Goal: Transaction & Acquisition: Download file/media

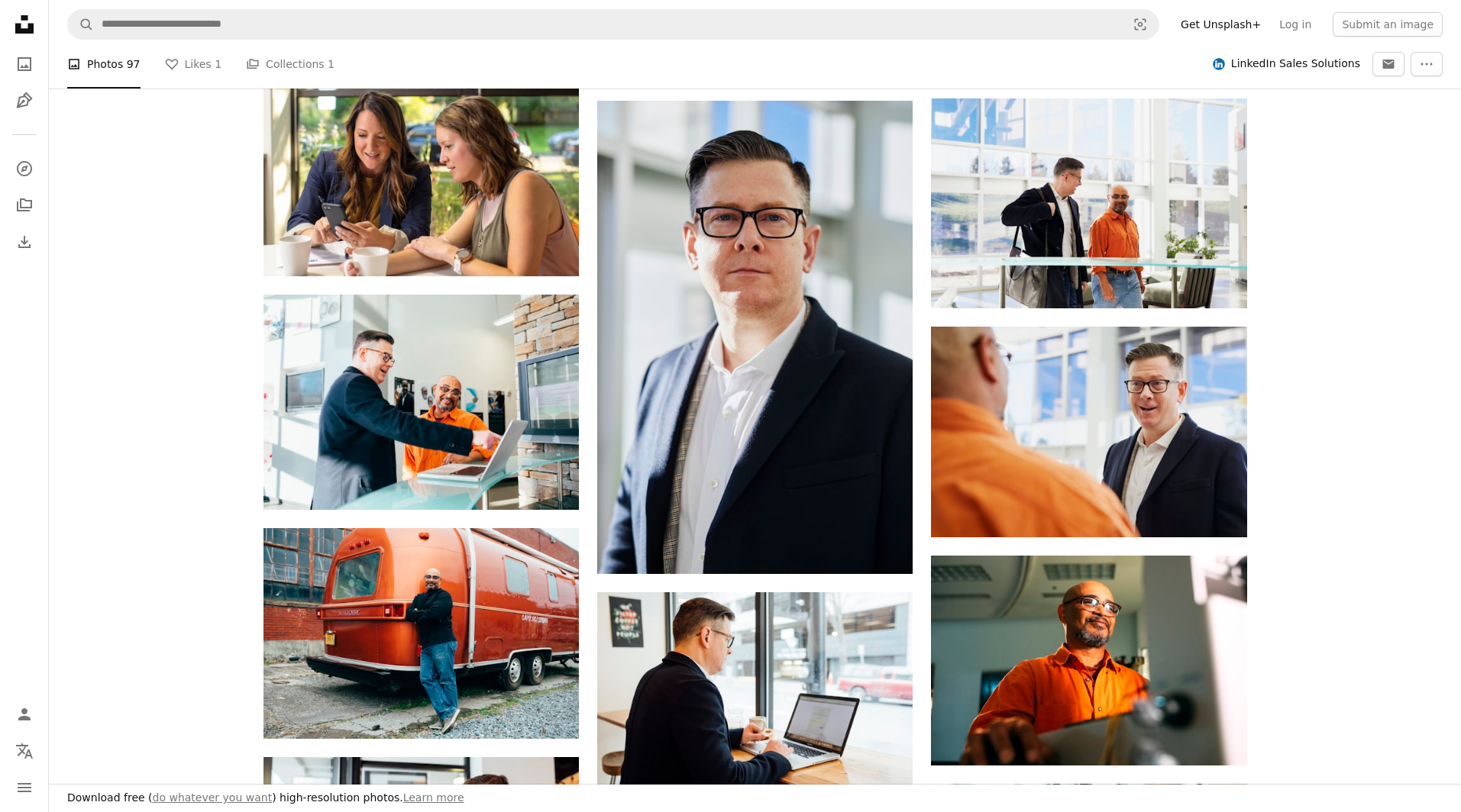
scroll to position [3698, 0]
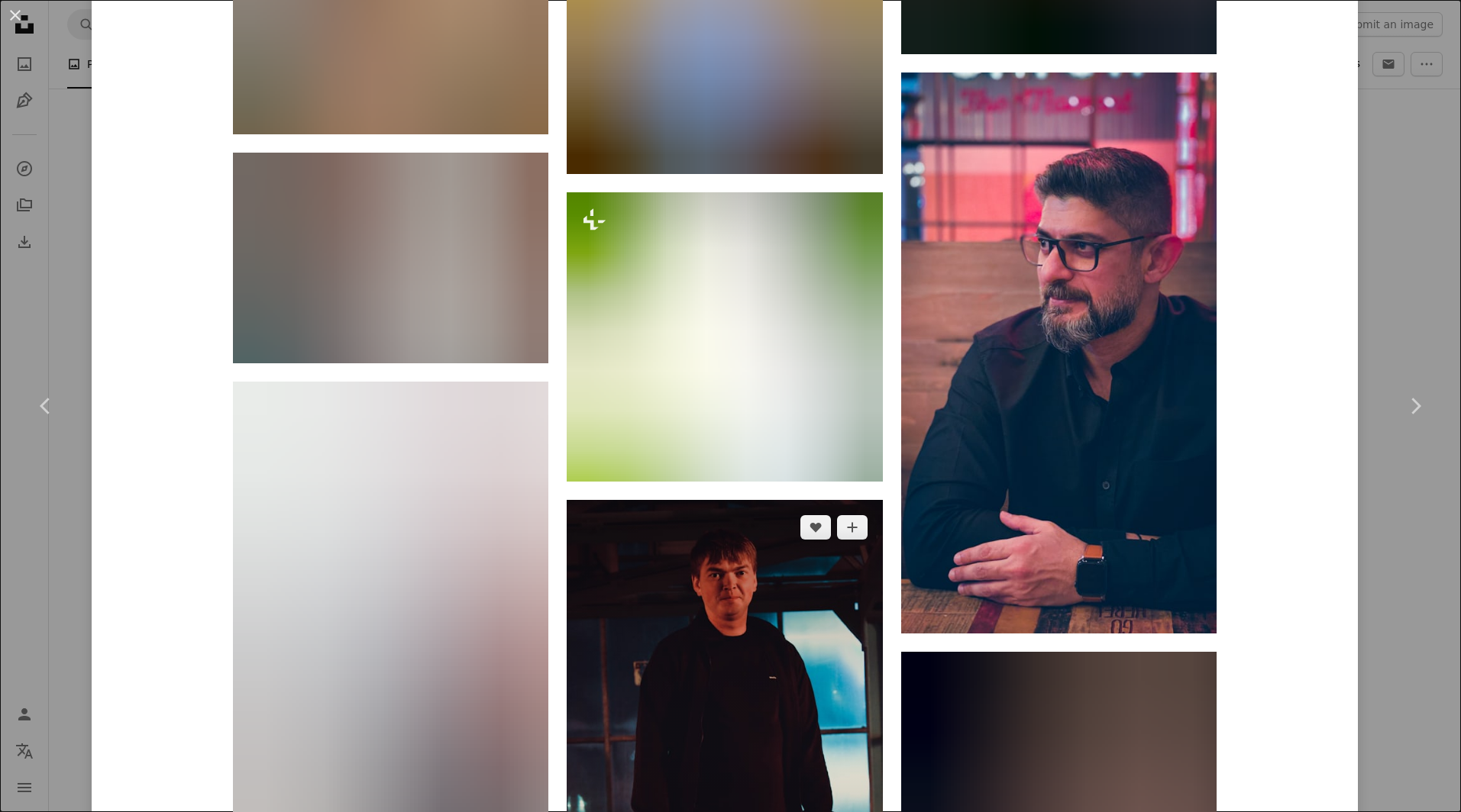
scroll to position [29385, 0]
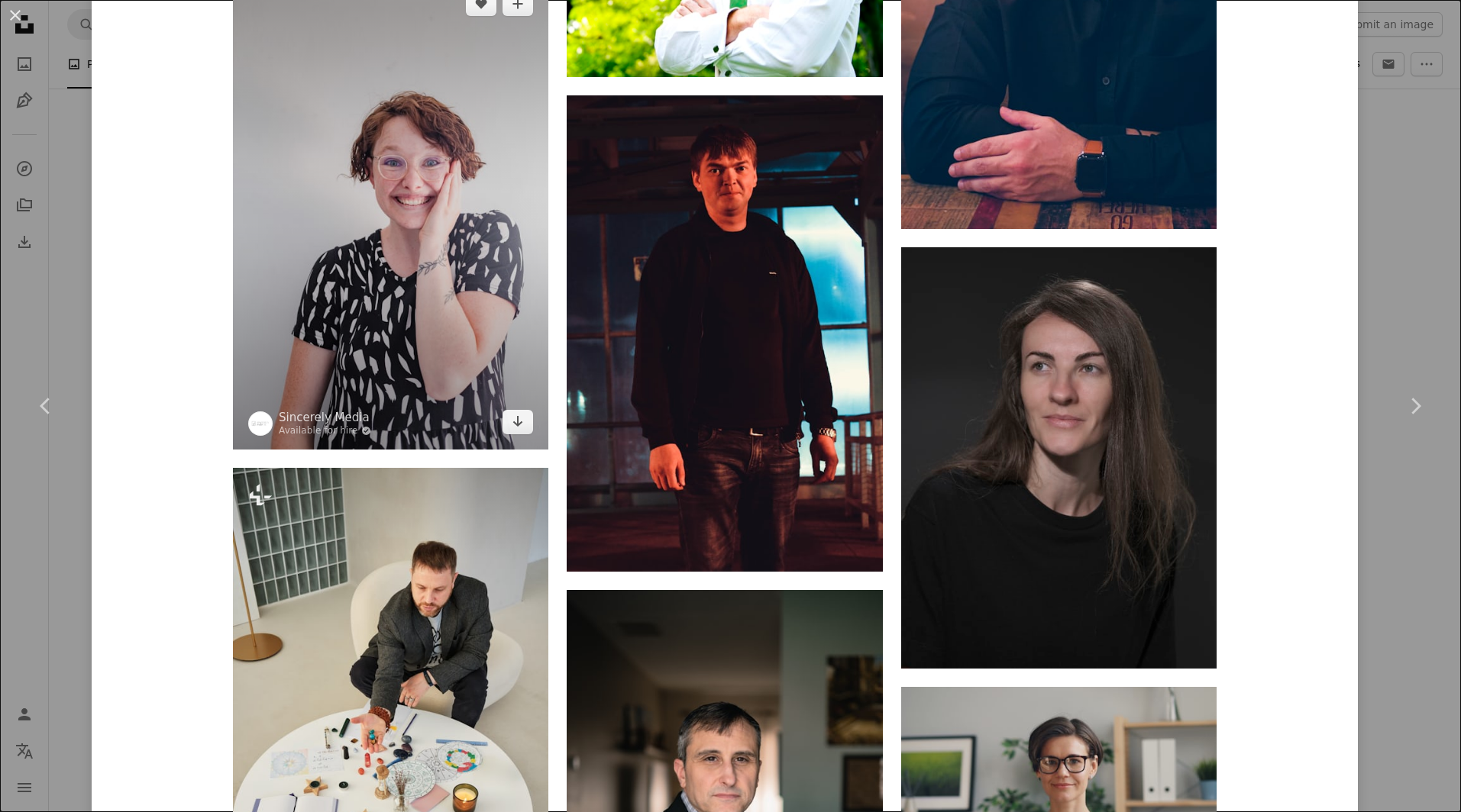
click at [501, 399] on img at bounding box center [390, 213] width 315 height 473
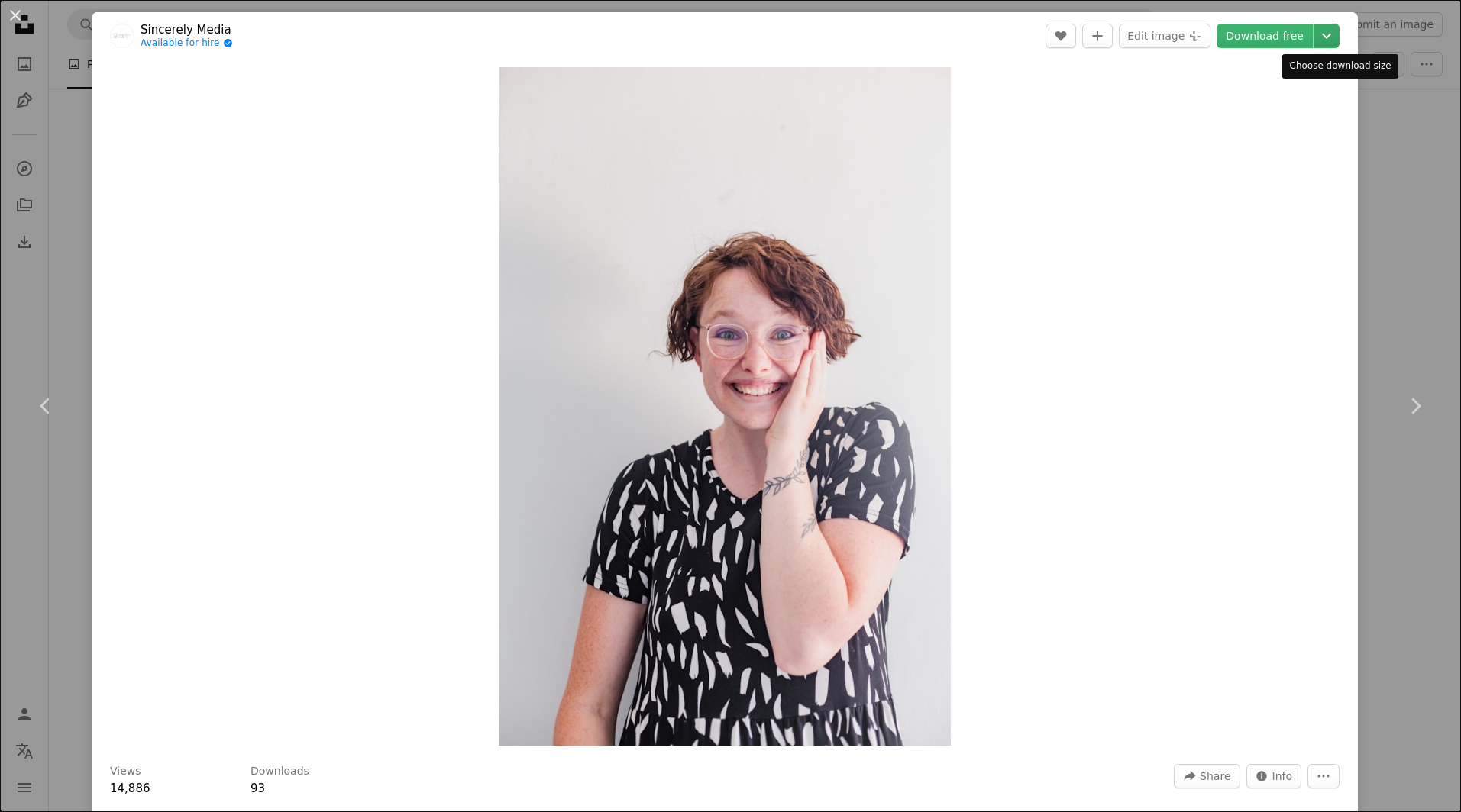
click at [1339, 37] on icon "Chevron down" at bounding box center [1326, 36] width 25 height 18
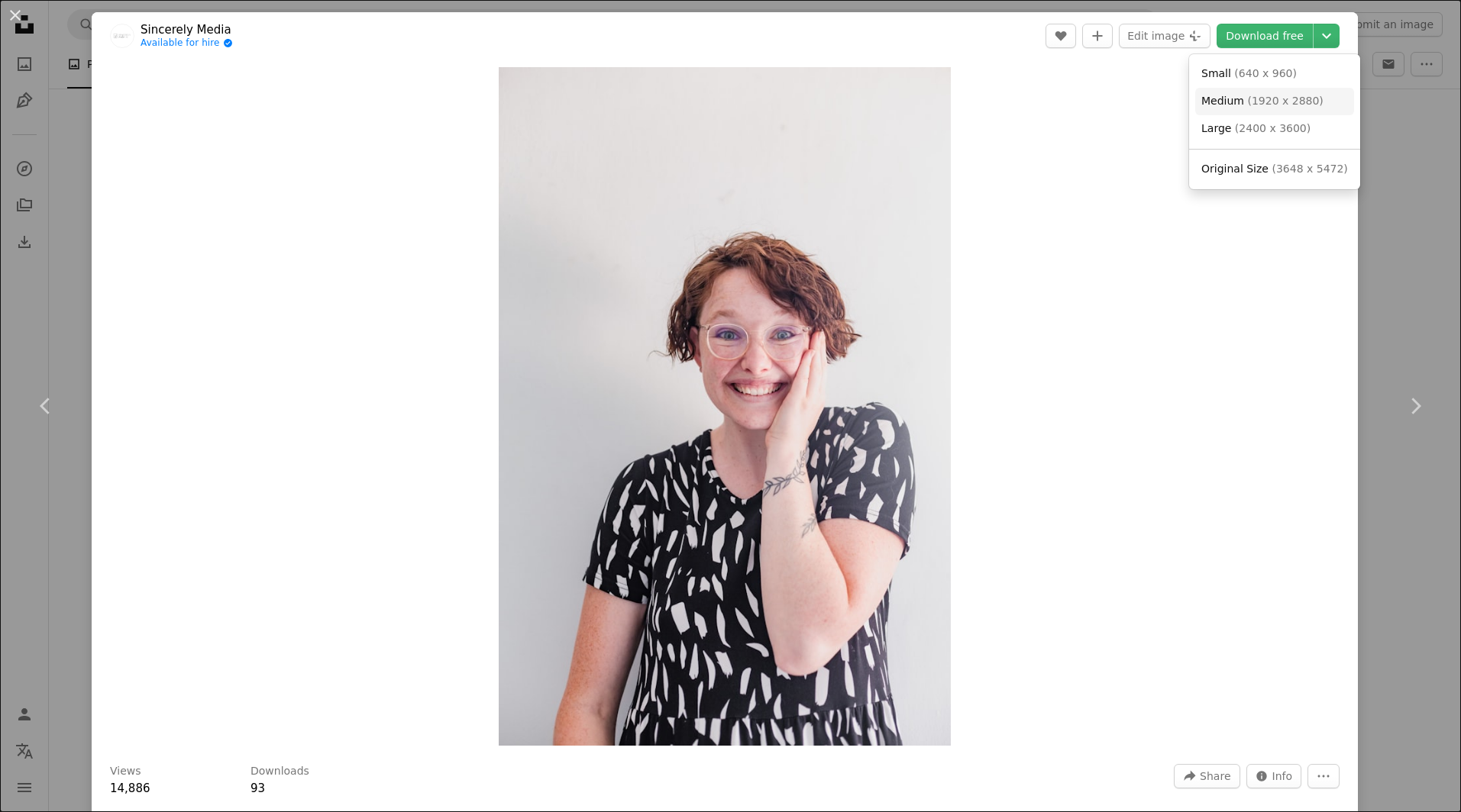
click at [1286, 103] on span "( 1920 x 2880 )" at bounding box center [1285, 100] width 76 height 12
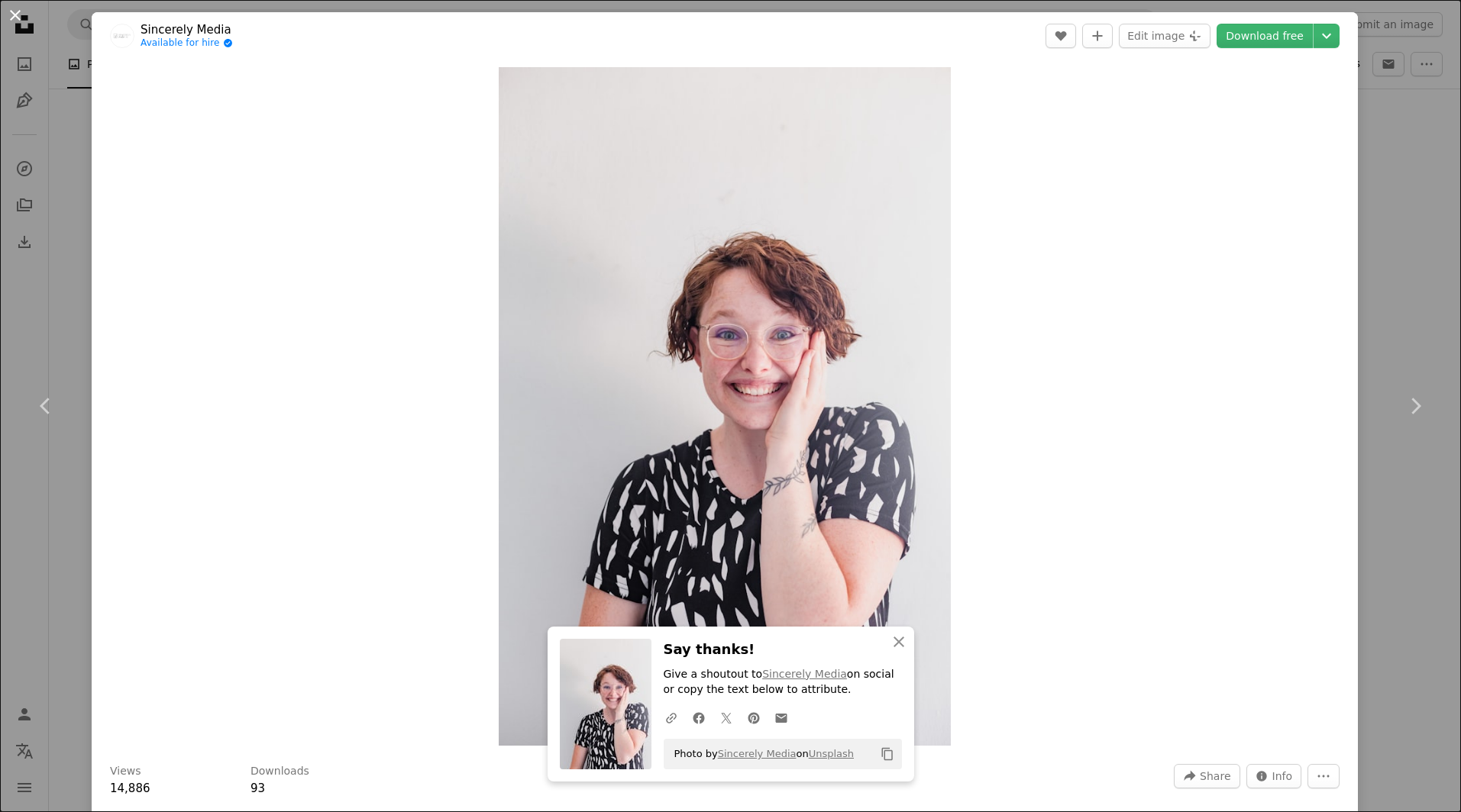
click at [12, 16] on button "An X shape" at bounding box center [16, 16] width 18 height 18
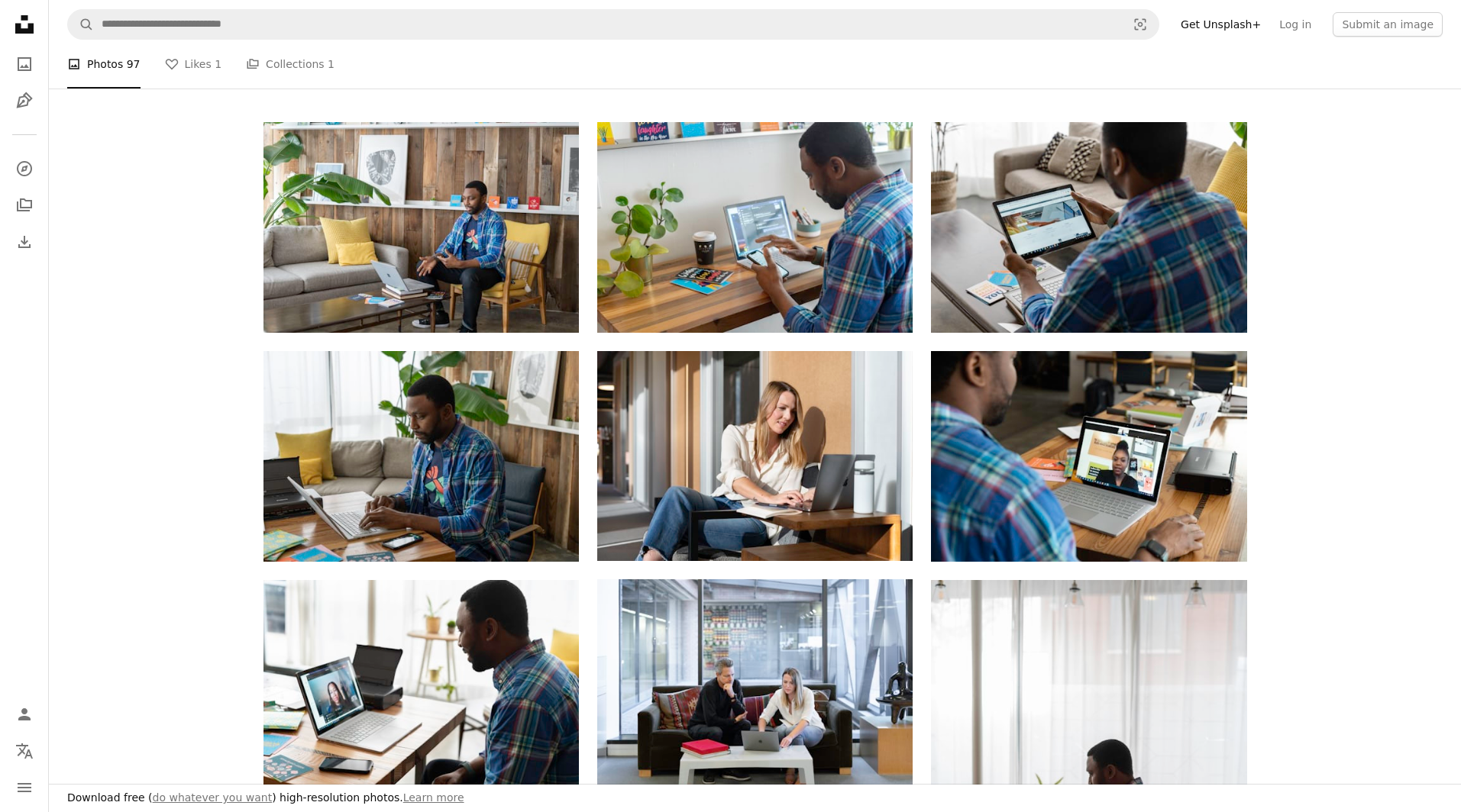
scroll to position [593, 0]
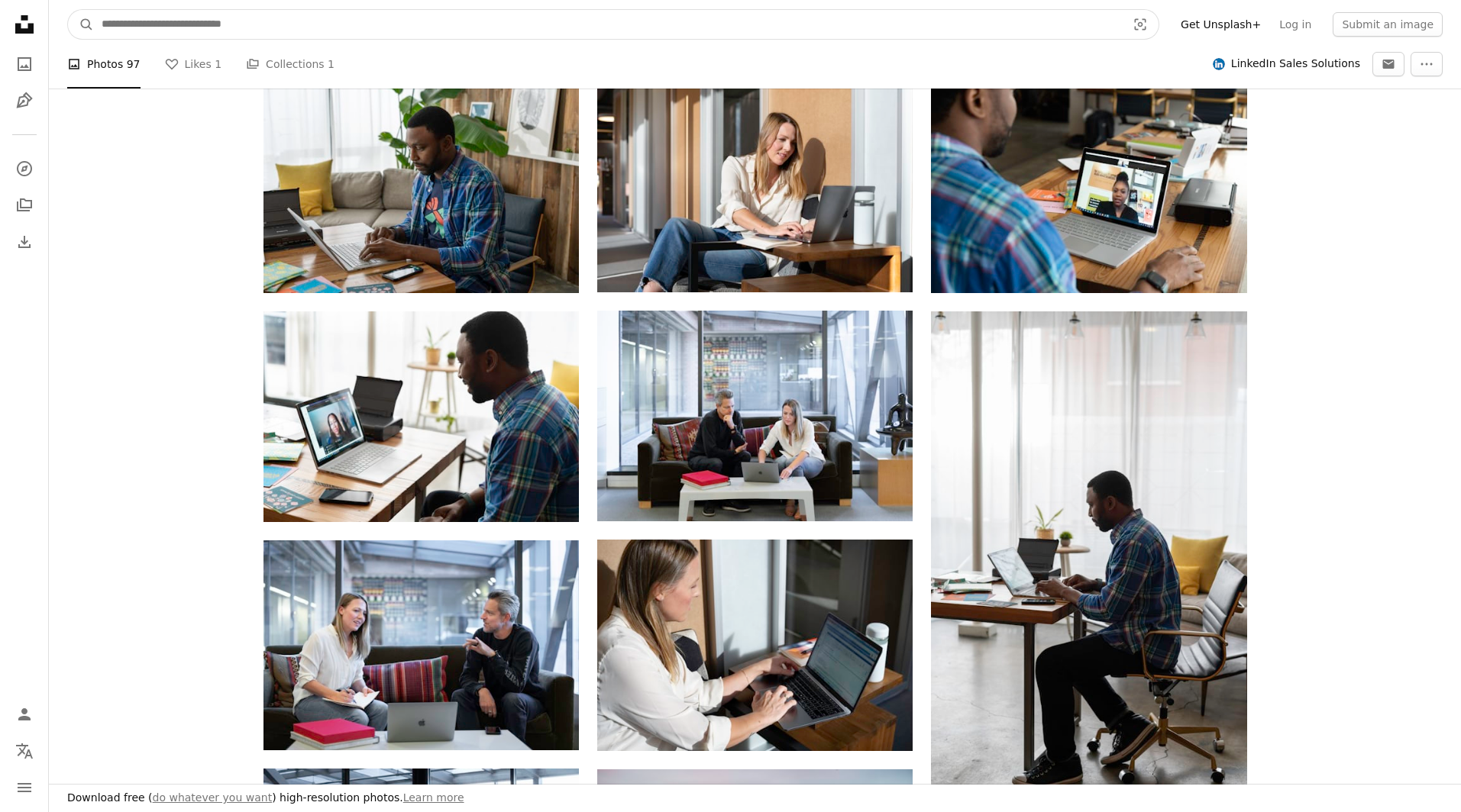
click at [141, 30] on input "Find visuals sitewide" at bounding box center [608, 25] width 1028 height 29
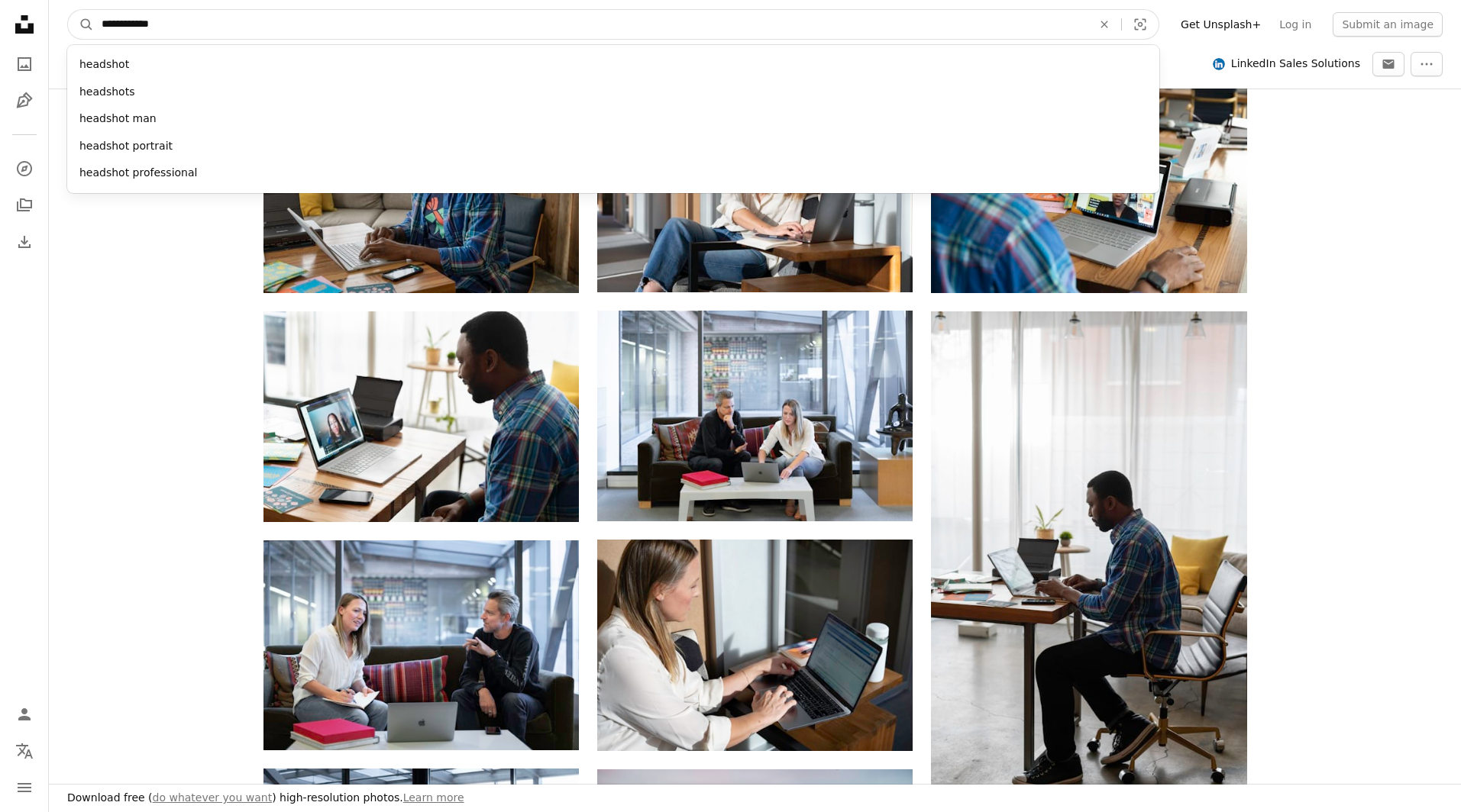
type input "**********"
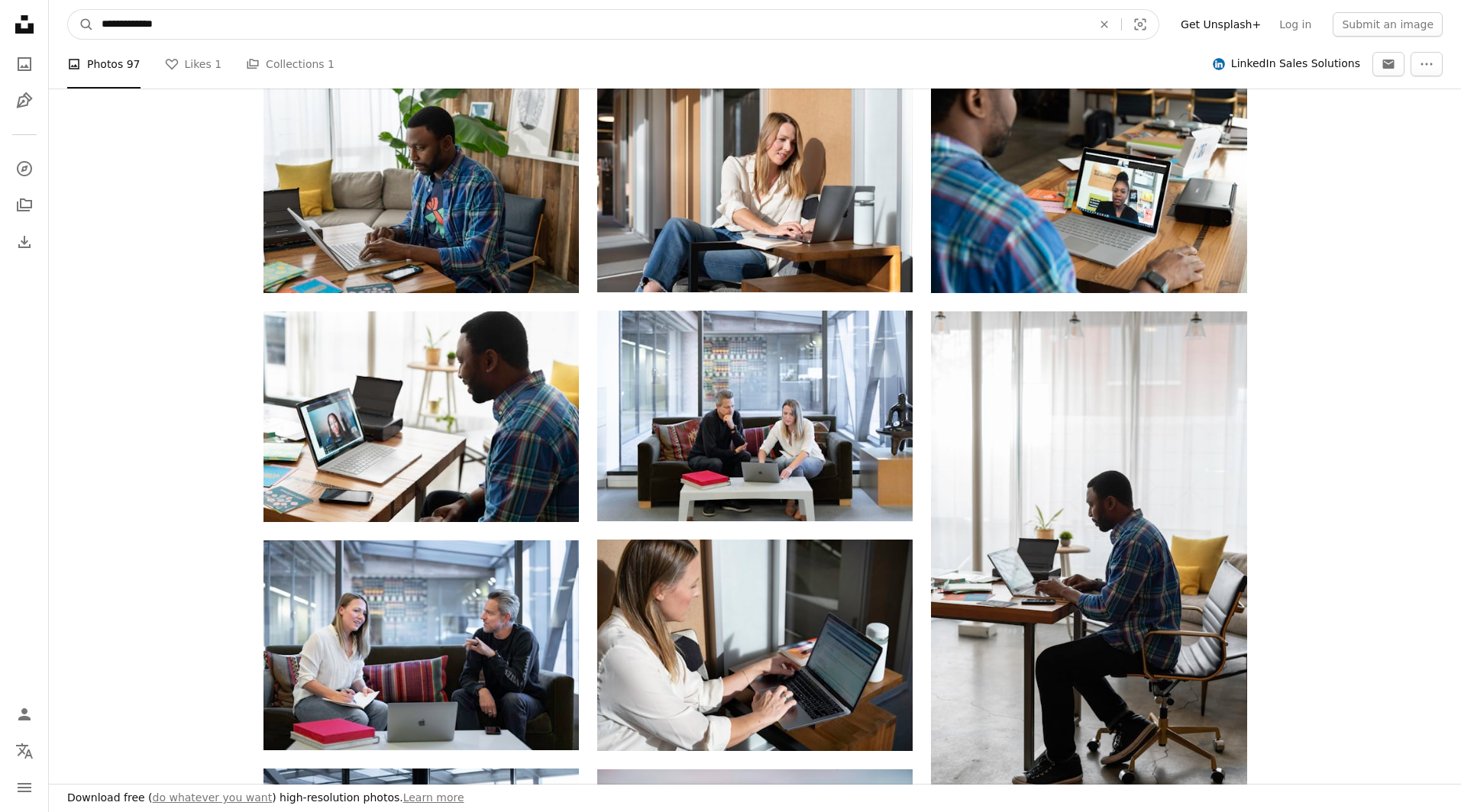
click at [81, 25] on button "A magnifying glass" at bounding box center [80, 25] width 26 height 29
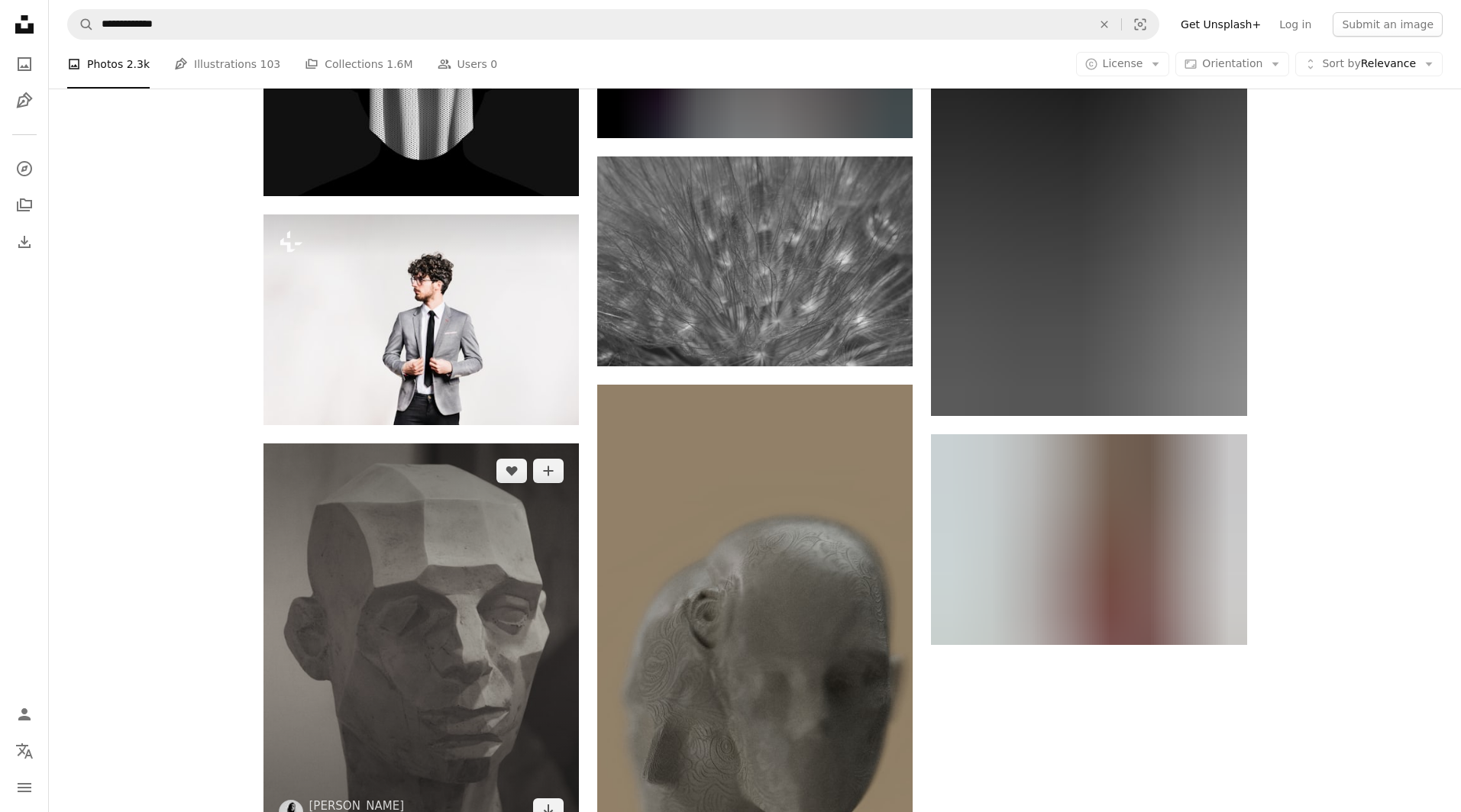
scroll to position [2429, 0]
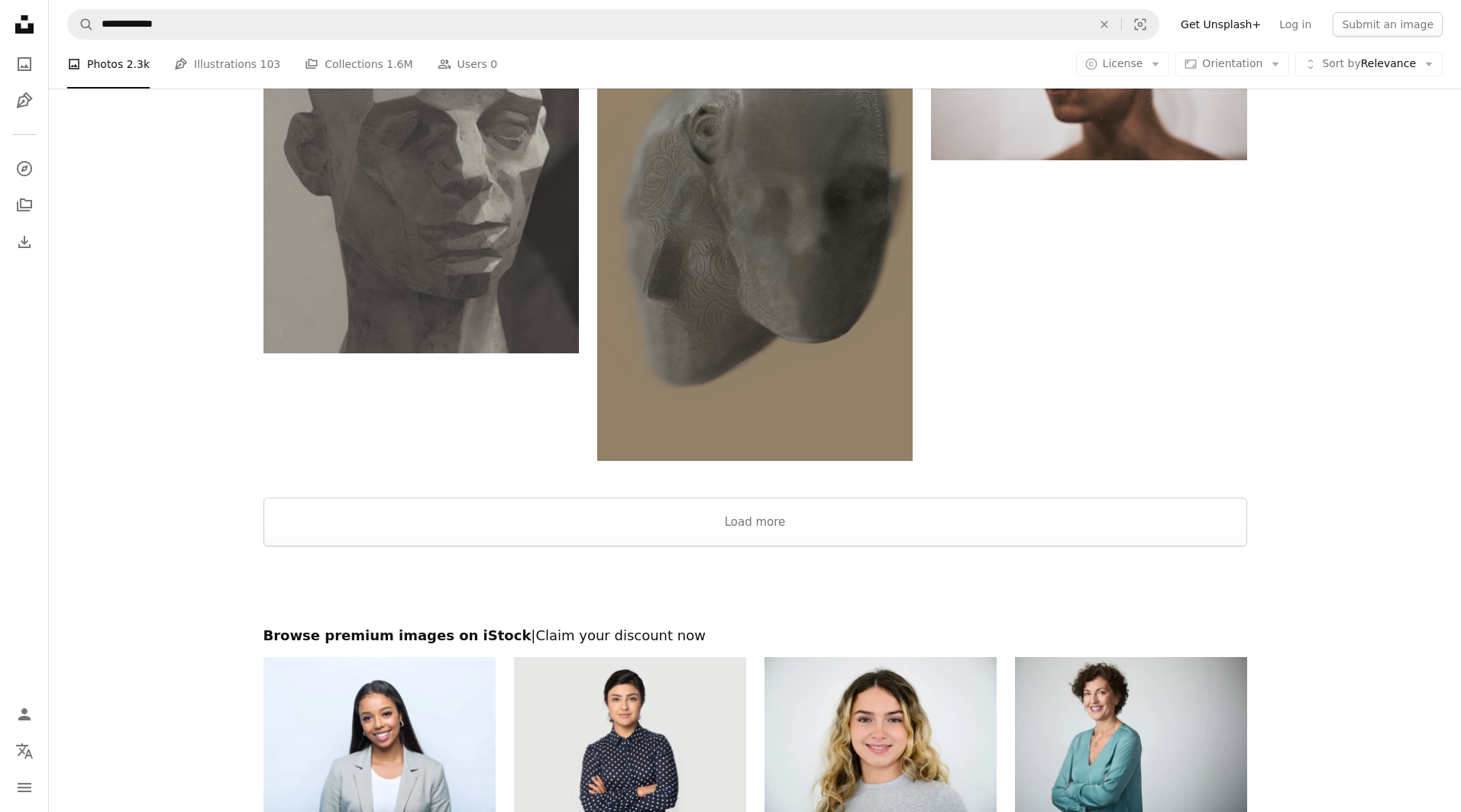
click at [522, 575] on div at bounding box center [754, 586] width 1412 height 80
click at [539, 538] on button "Load more" at bounding box center [755, 522] width 983 height 48
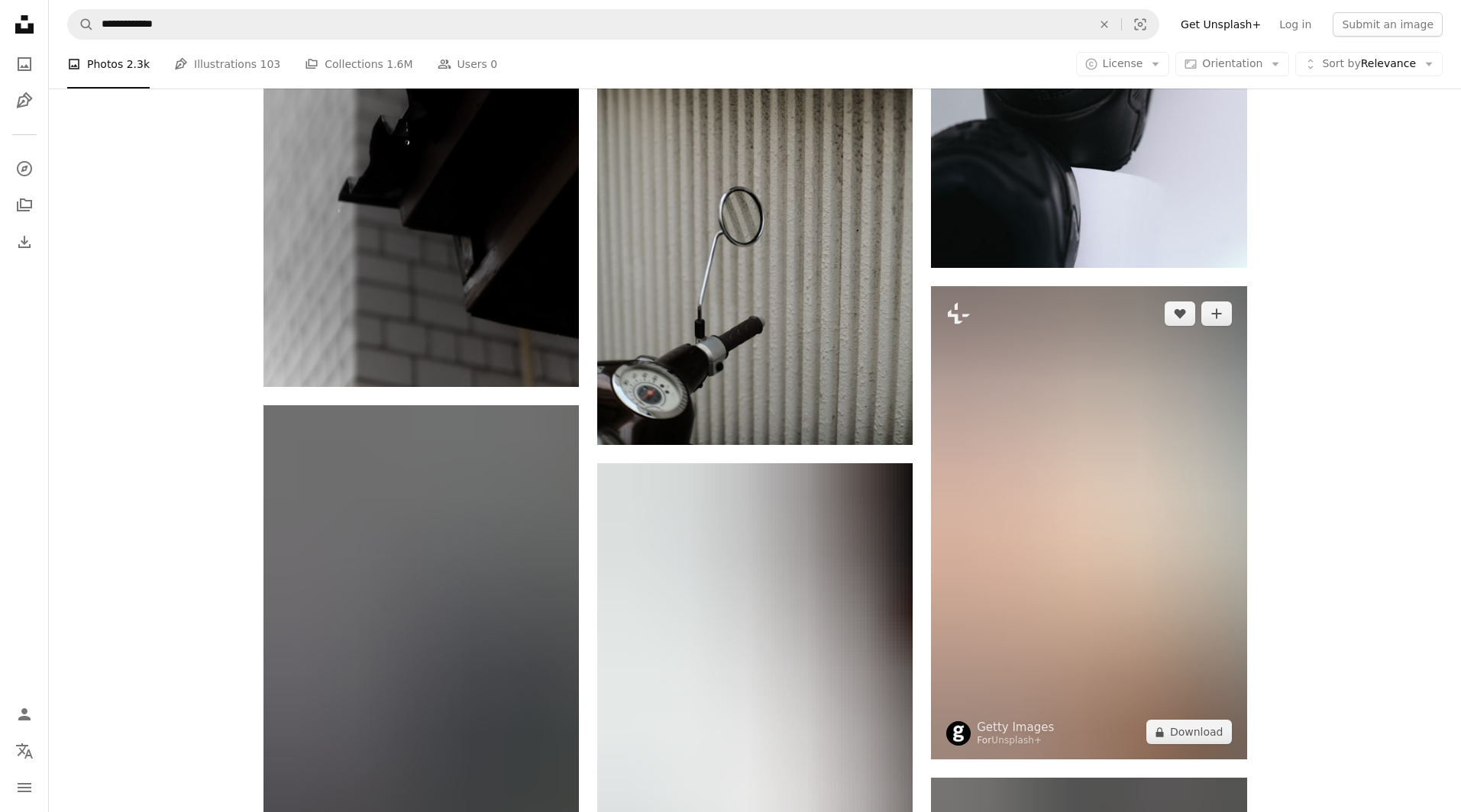
scroll to position [7555, 0]
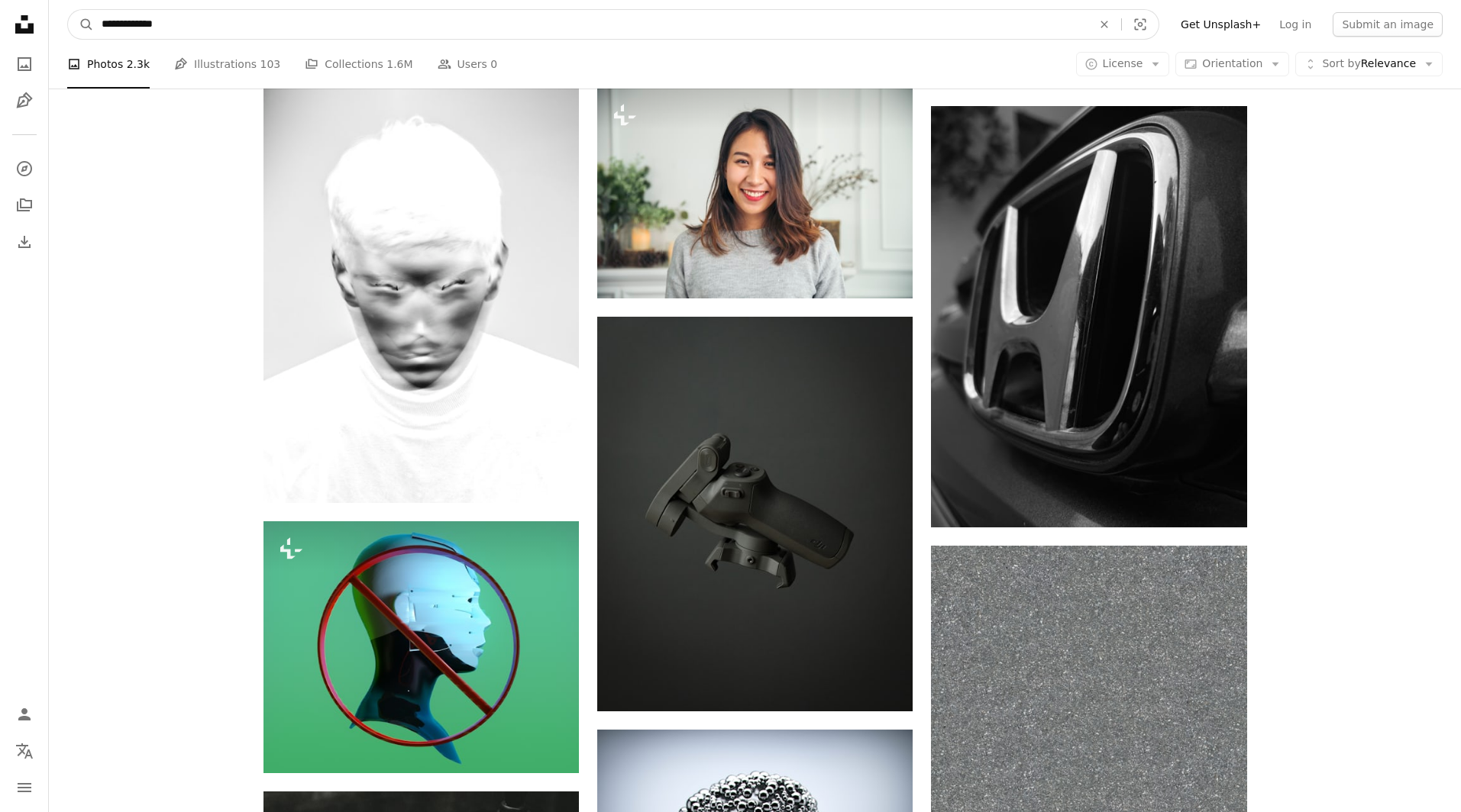
click at [164, 29] on input "**********" at bounding box center [590, 25] width 993 height 29
type input "********"
click at [81, 25] on button "A magnifying glass" at bounding box center [80, 25] width 26 height 29
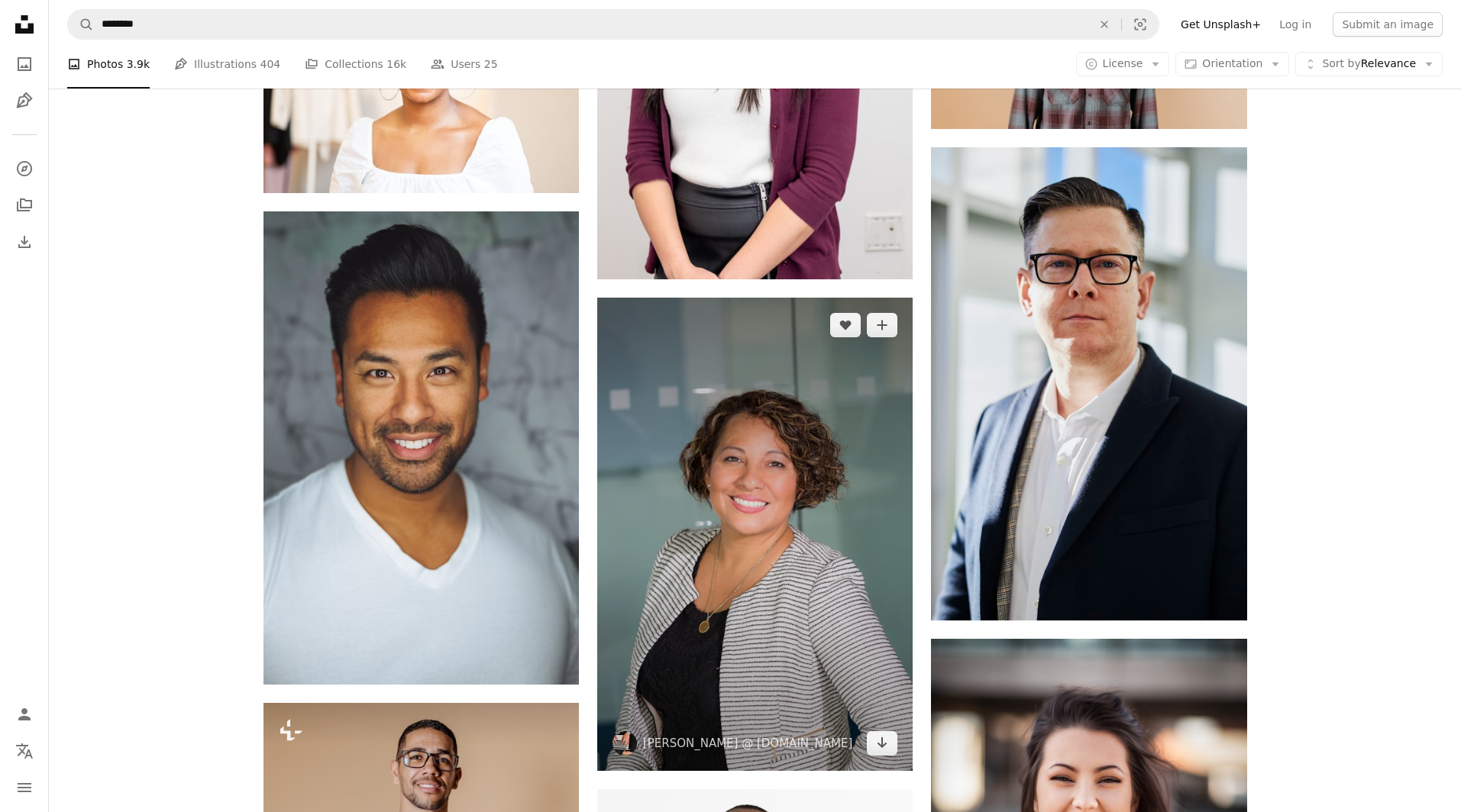
scroll to position [689, 0]
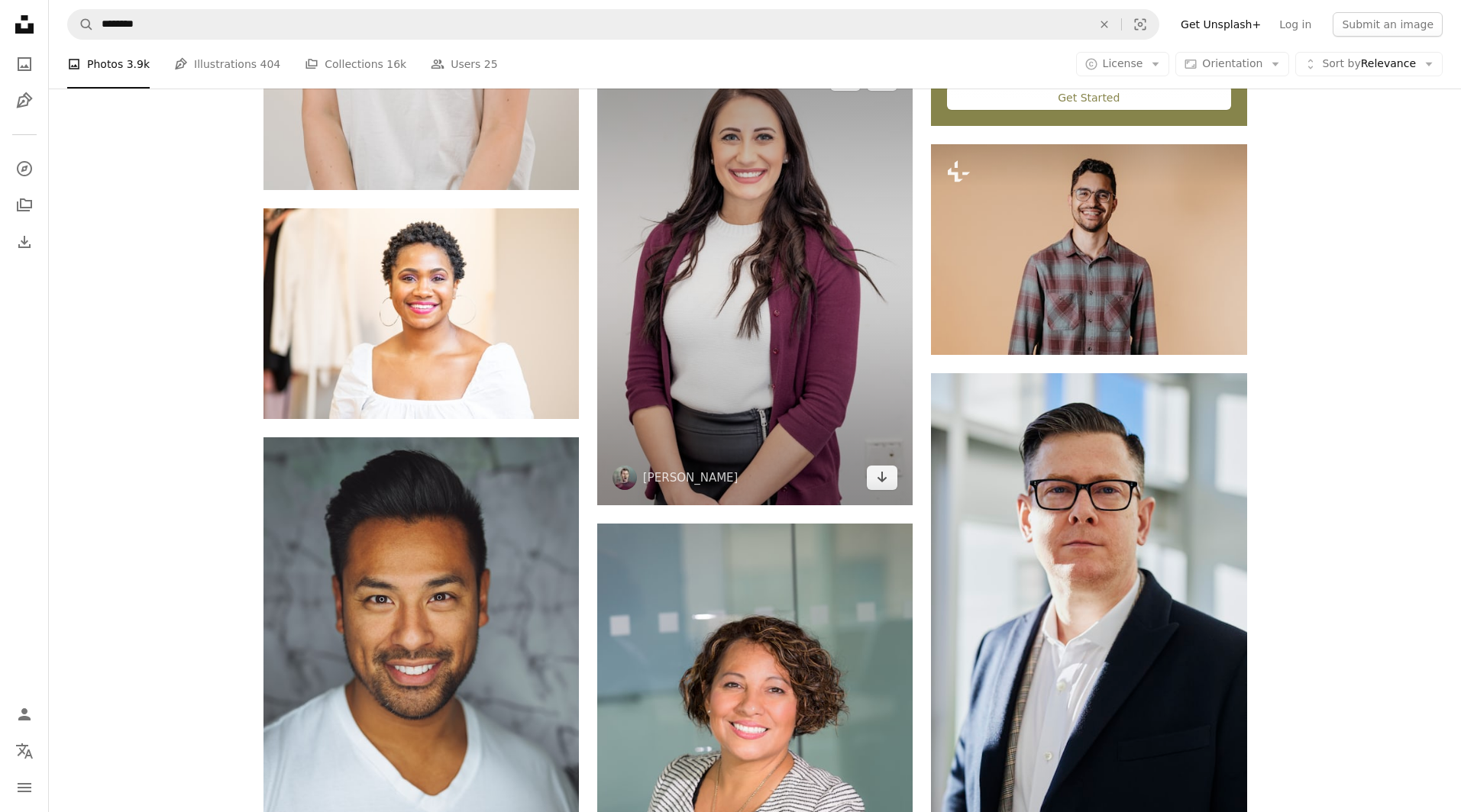
click at [725, 332] on img at bounding box center [755, 278] width 315 height 454
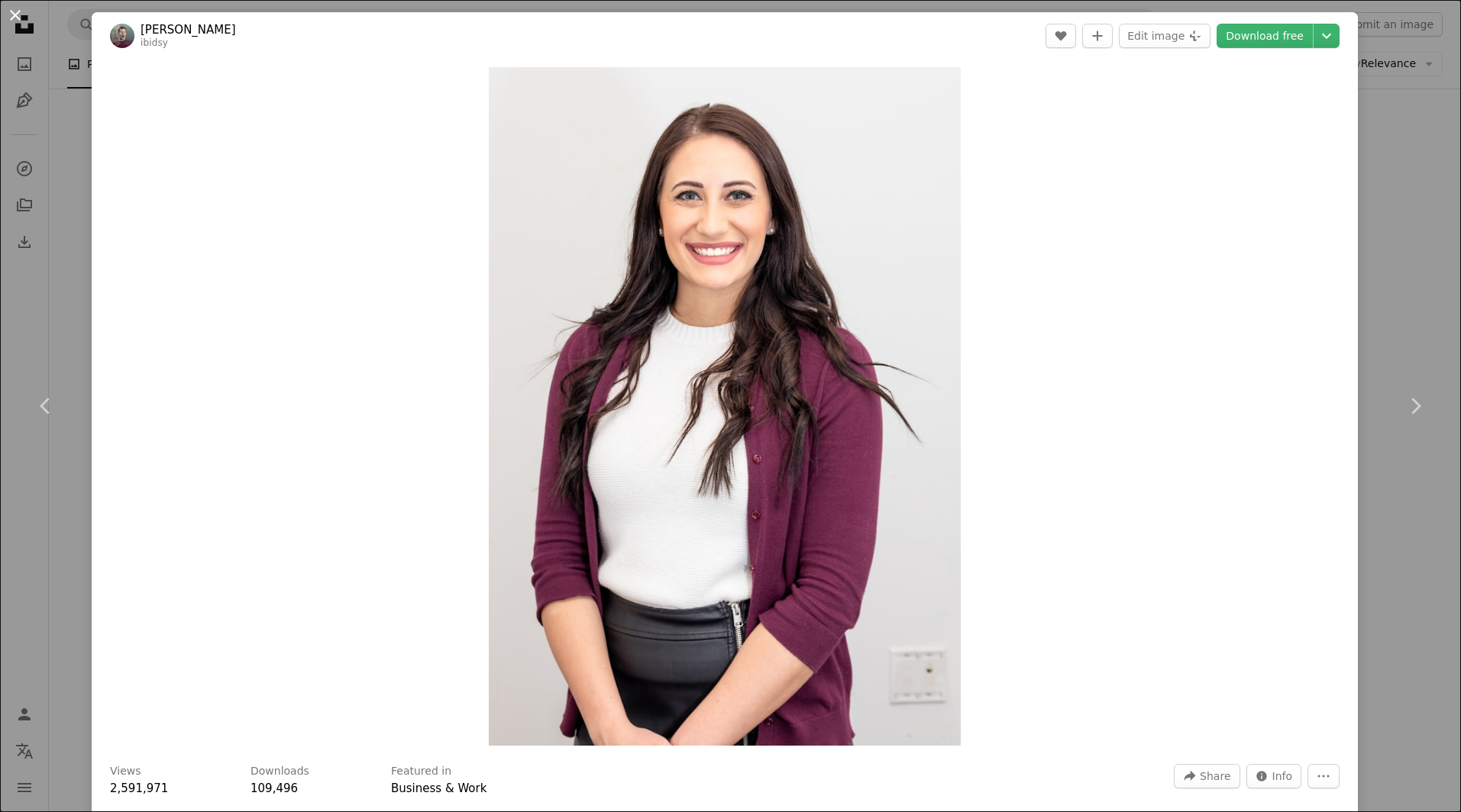
click at [18, 16] on button "An X shape" at bounding box center [16, 16] width 18 height 18
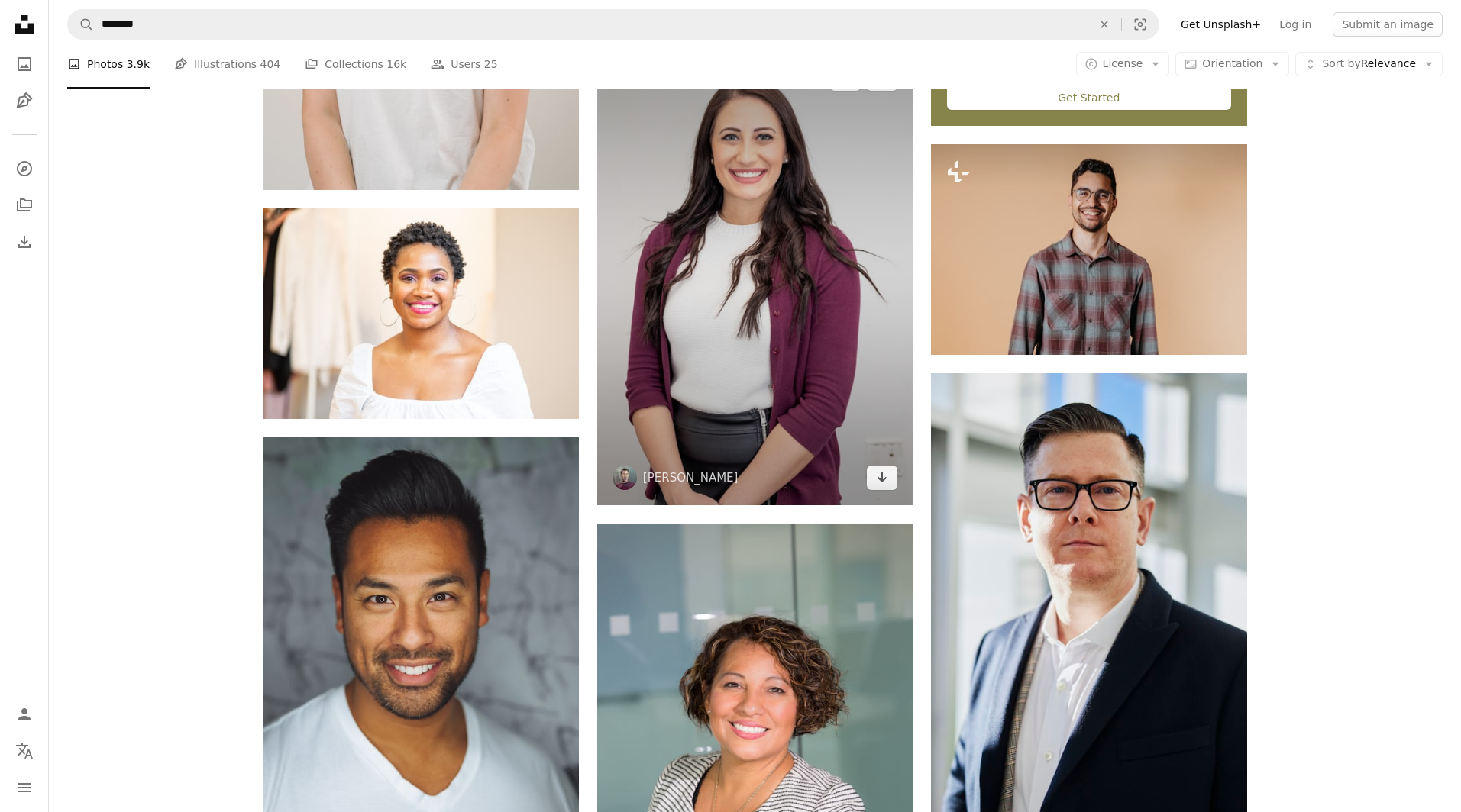
click at [698, 247] on img at bounding box center [755, 278] width 315 height 454
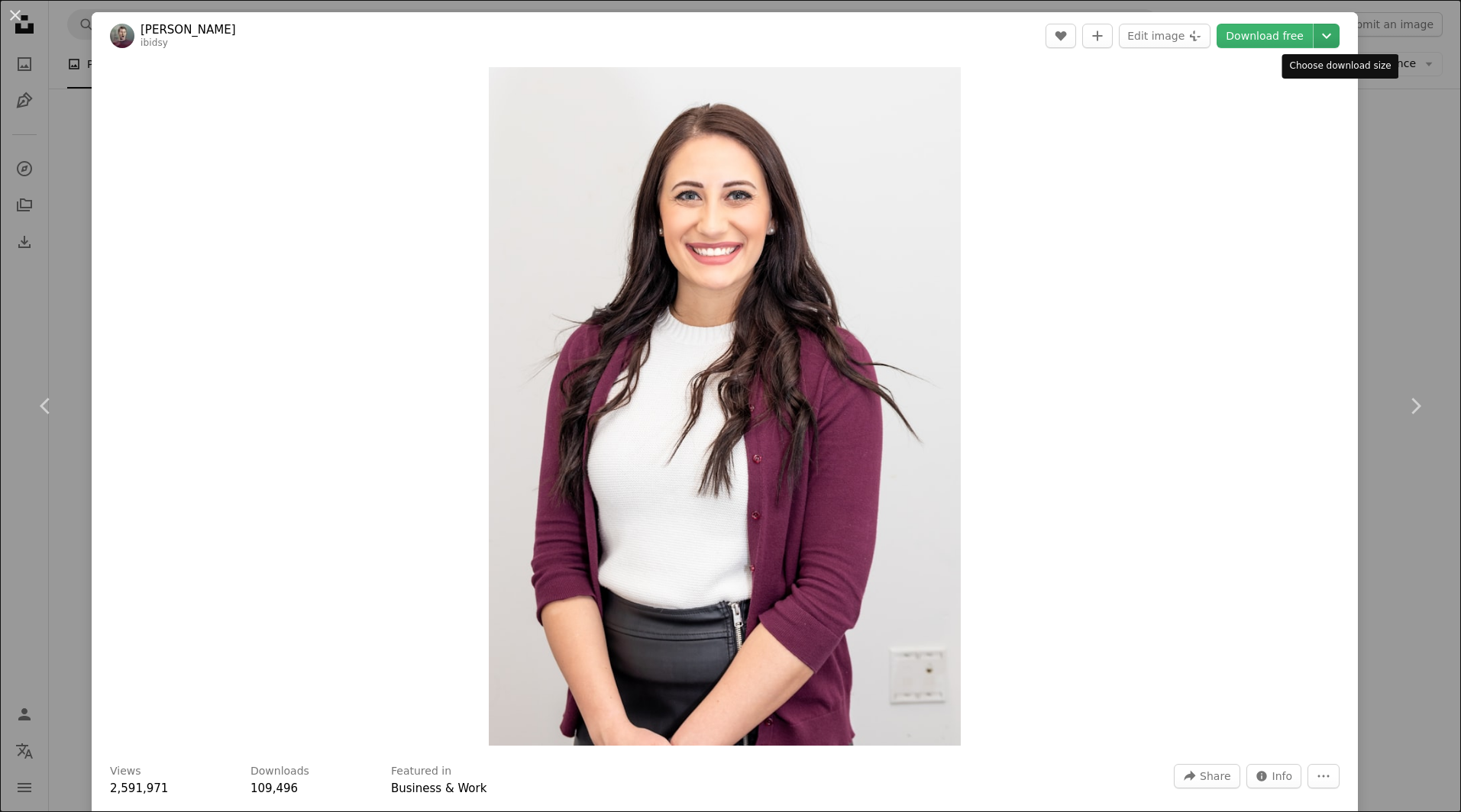
click at [1331, 35] on icon "Choose download size" at bounding box center [1327, 37] width 9 height 5
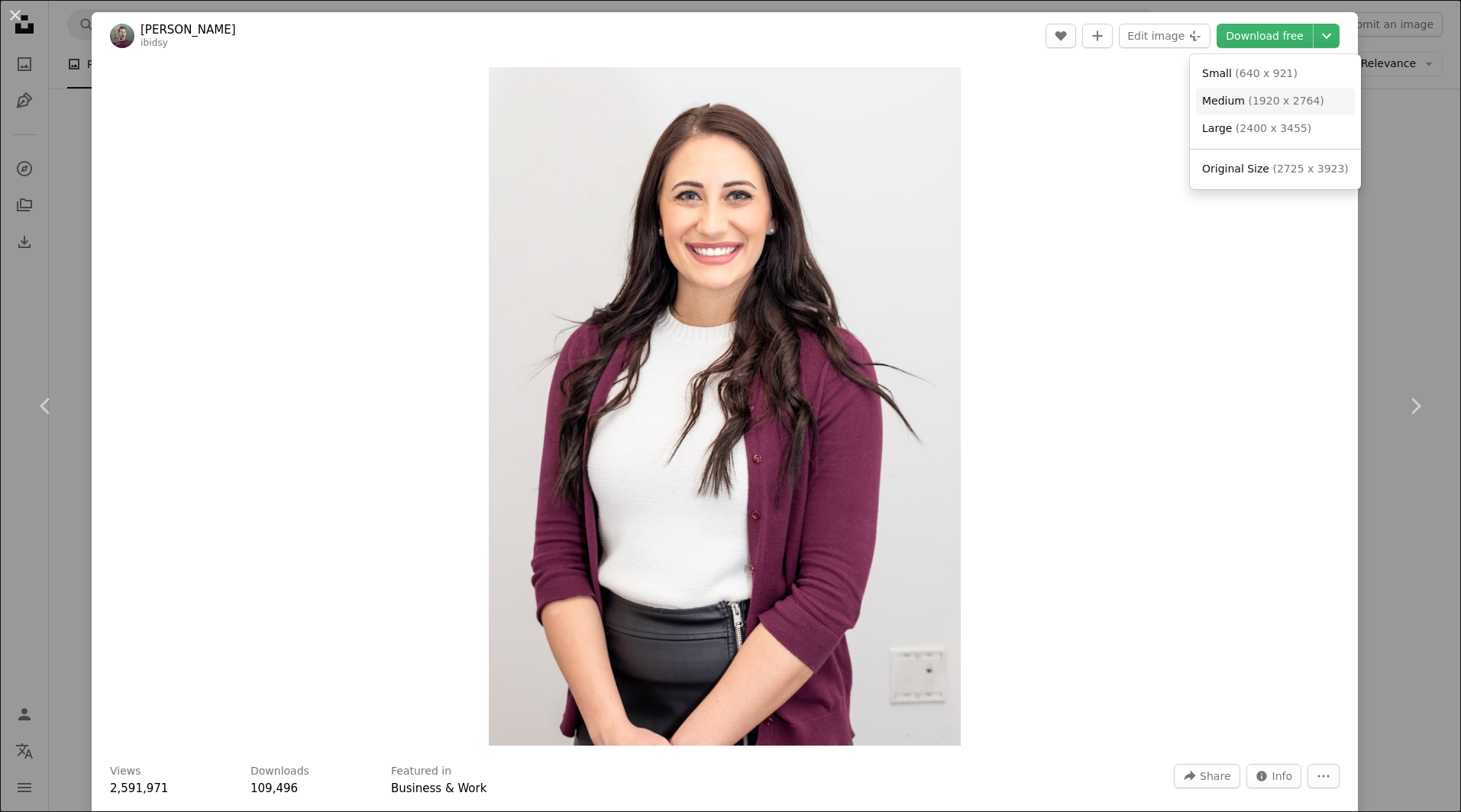
drag, startPoint x: 1307, startPoint y: 90, endPoint x: 1212, endPoint y: 164, distance: 120.4
click at [1307, 90] on link "Medium ( 1920 x 2764 )" at bounding box center [1276, 101] width 159 height 27
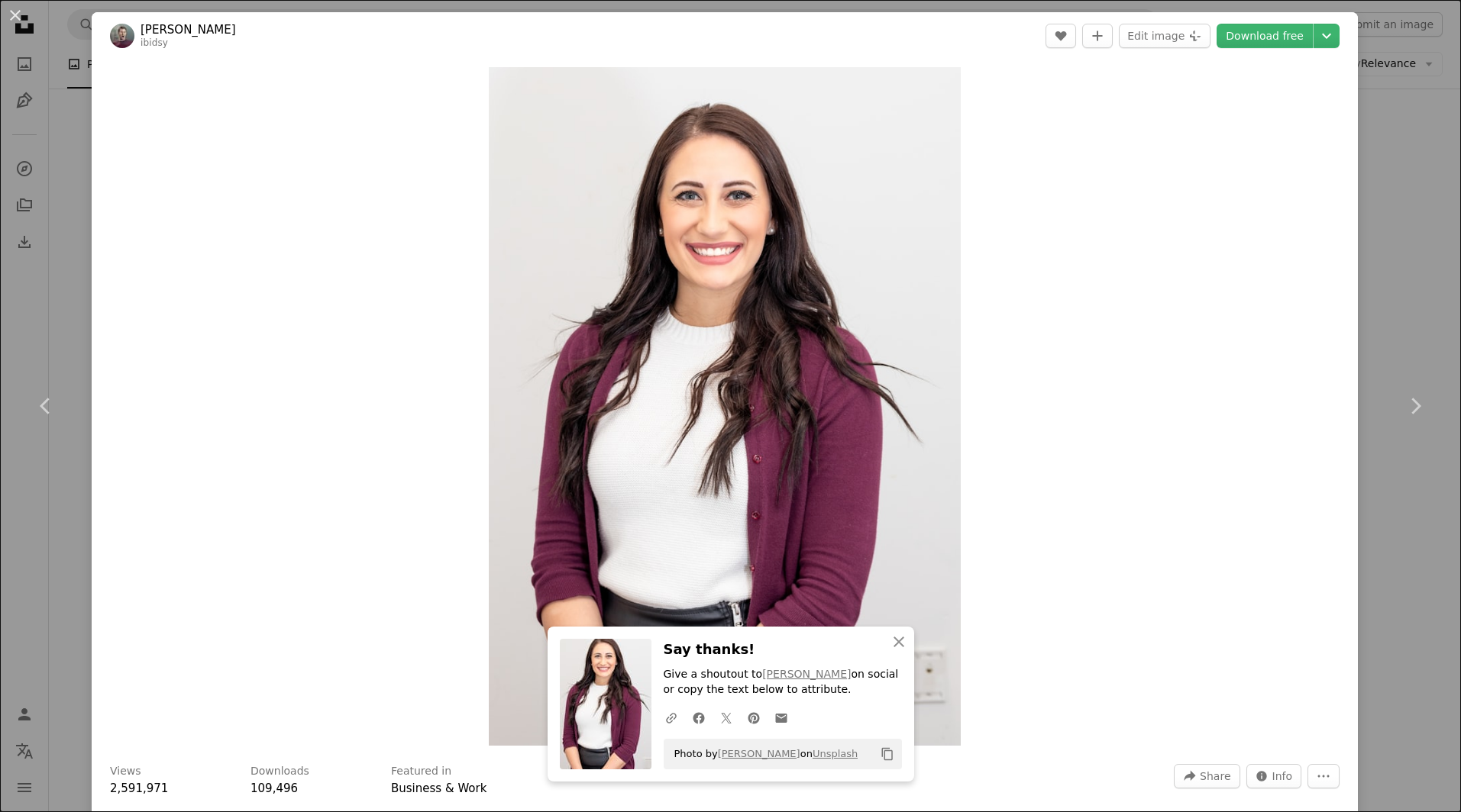
scroll to position [16, 0]
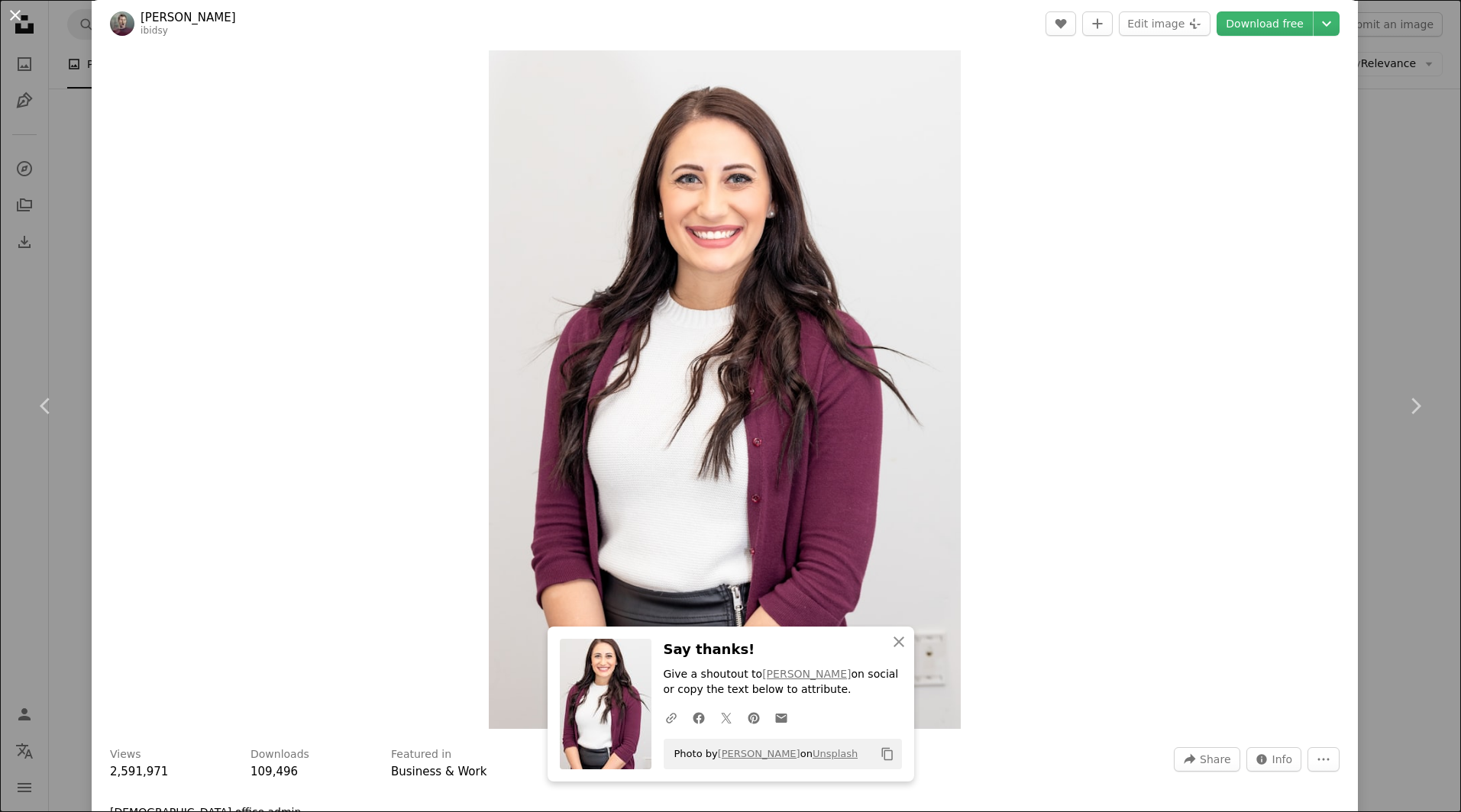
click at [7, 11] on button "An X shape" at bounding box center [16, 16] width 18 height 18
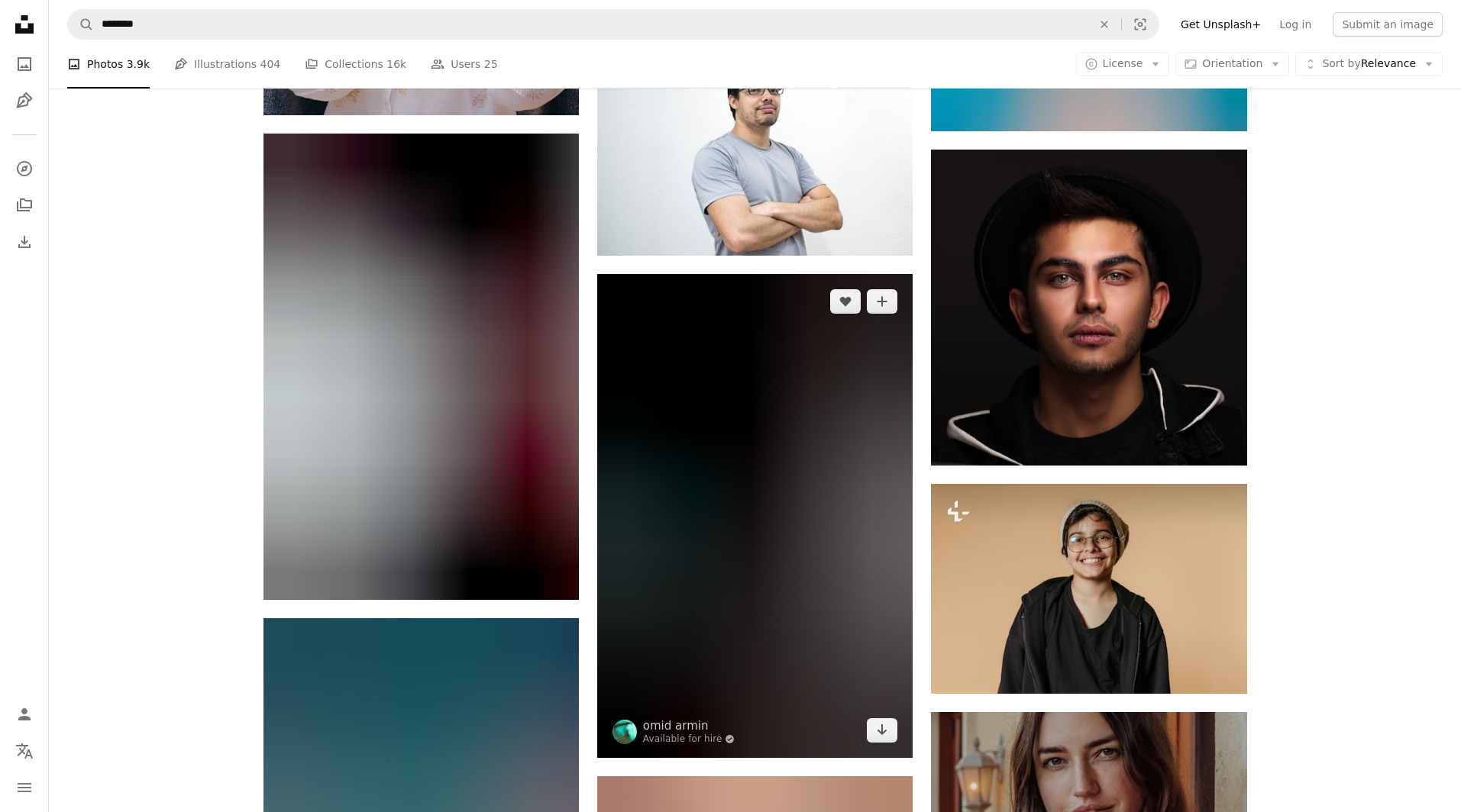
scroll to position [25612, 0]
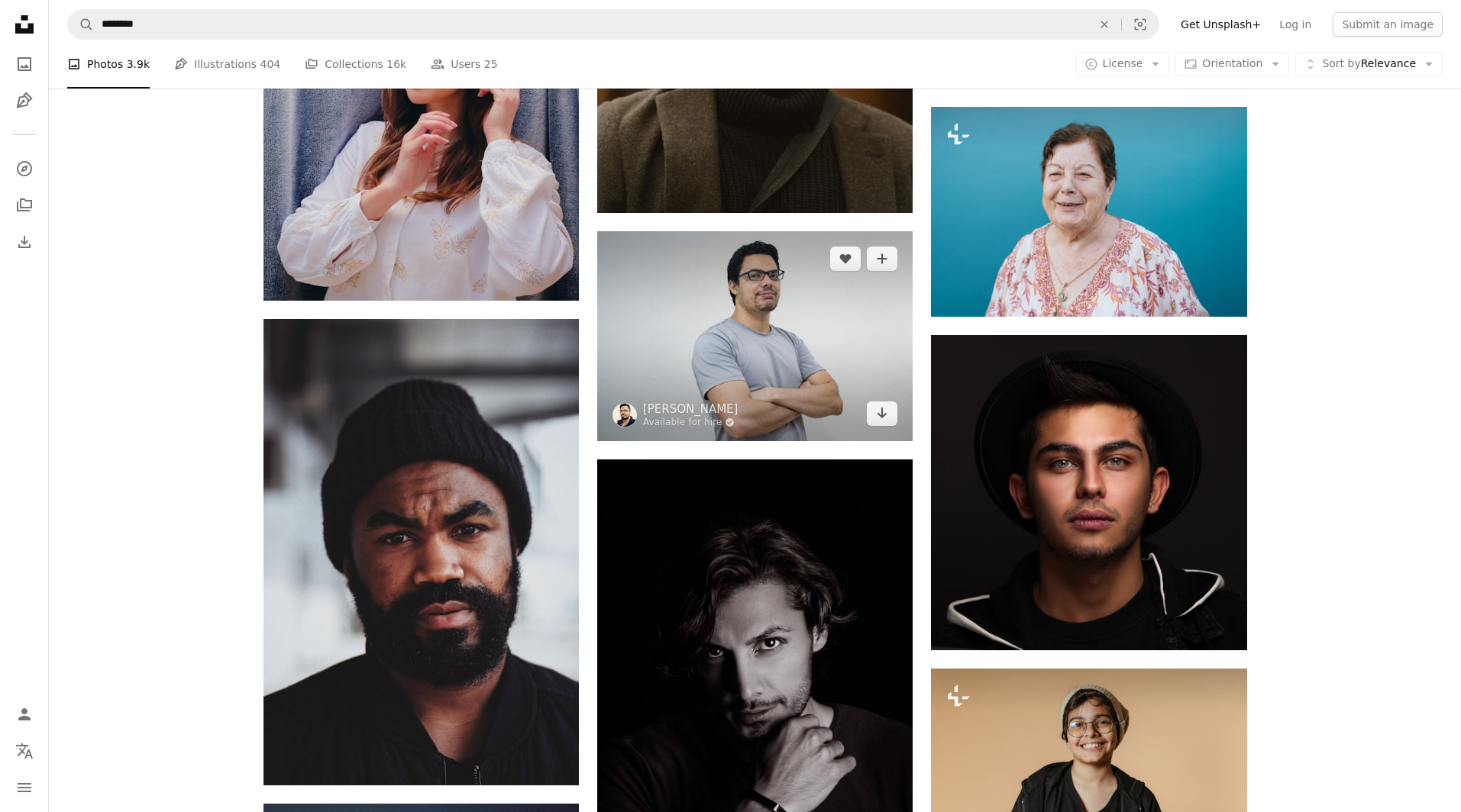
click at [794, 386] on img at bounding box center [755, 336] width 315 height 210
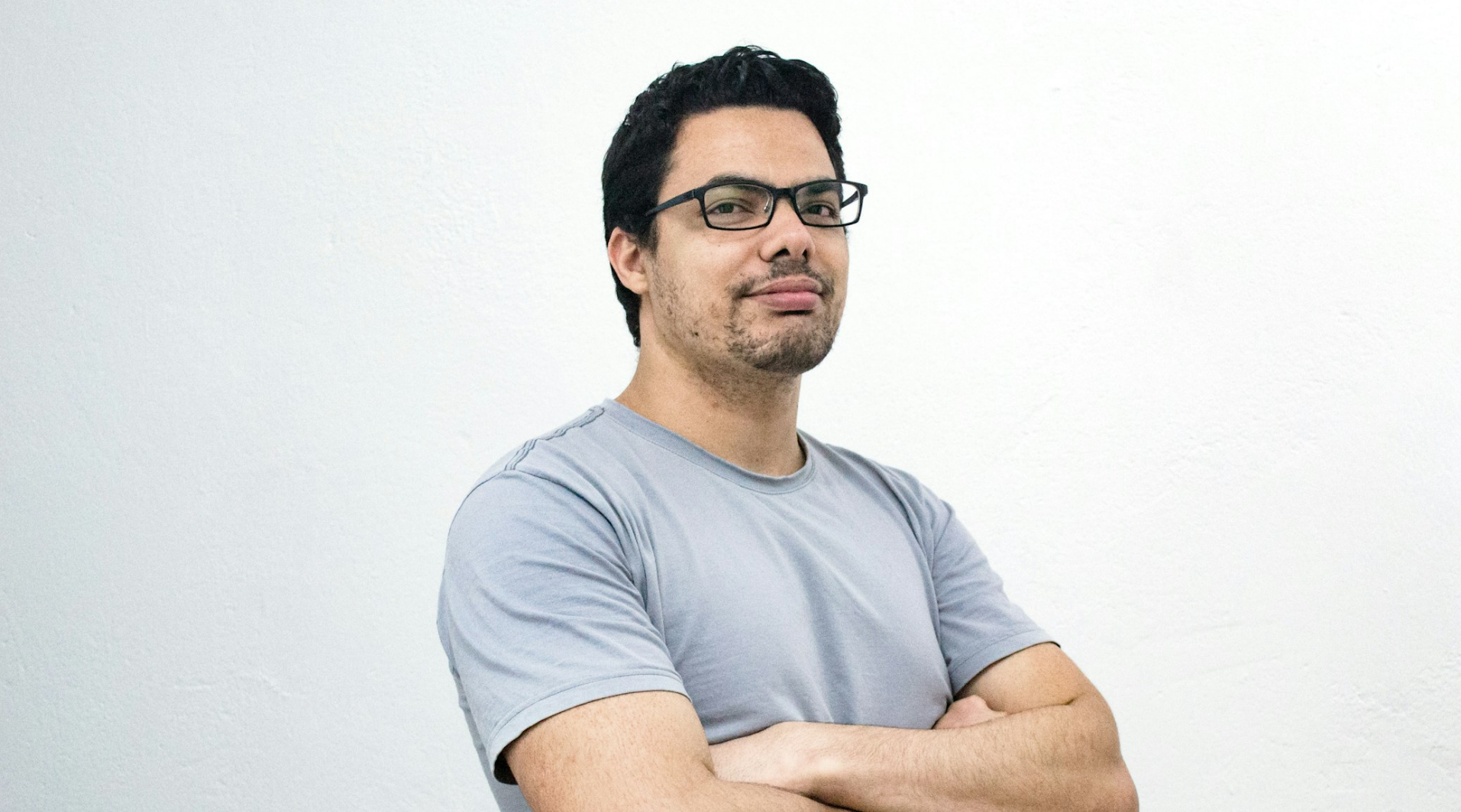
scroll to position [81, 0]
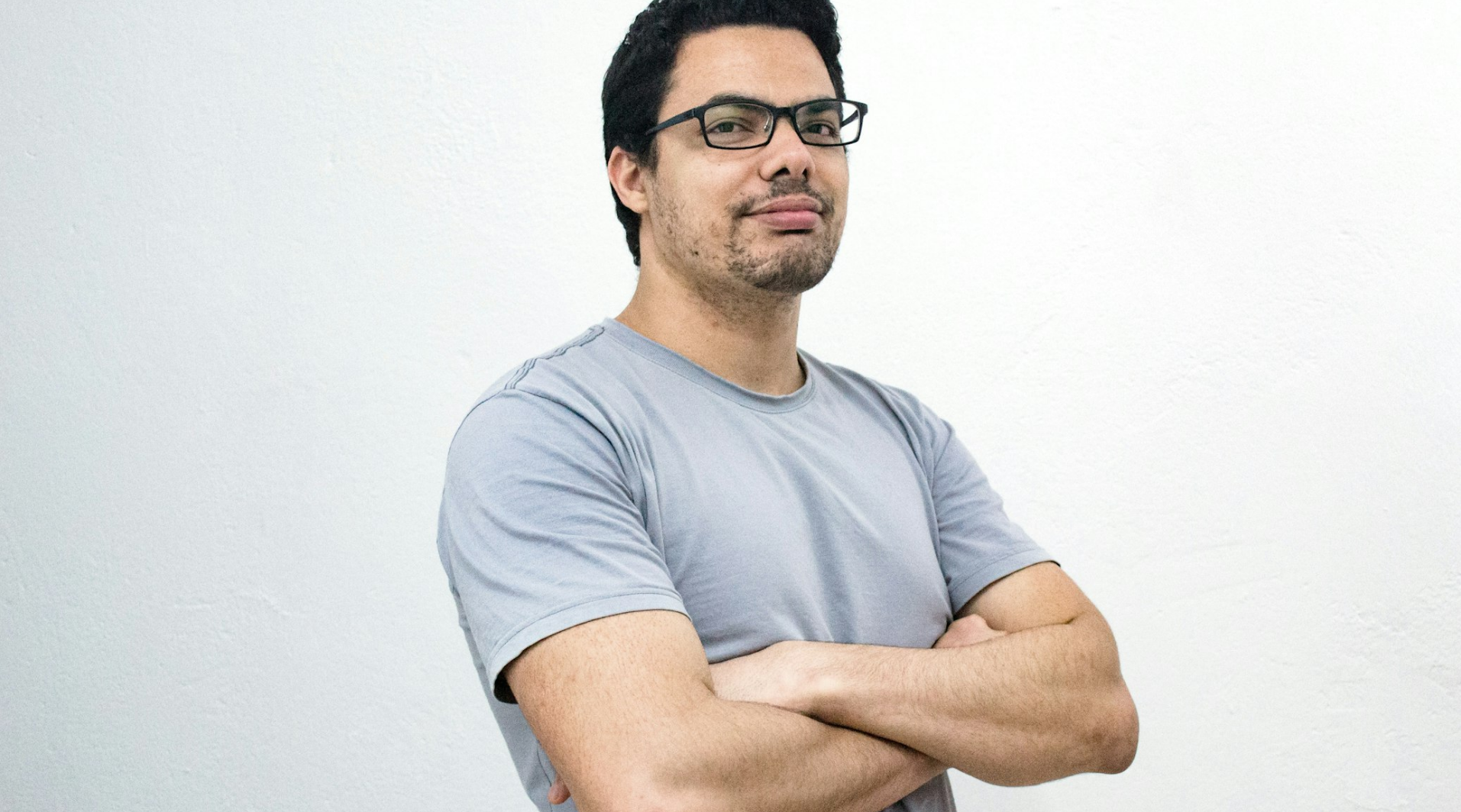
click at [276, 63] on img "Zoom out on this image" at bounding box center [730, 406] width 1462 height 975
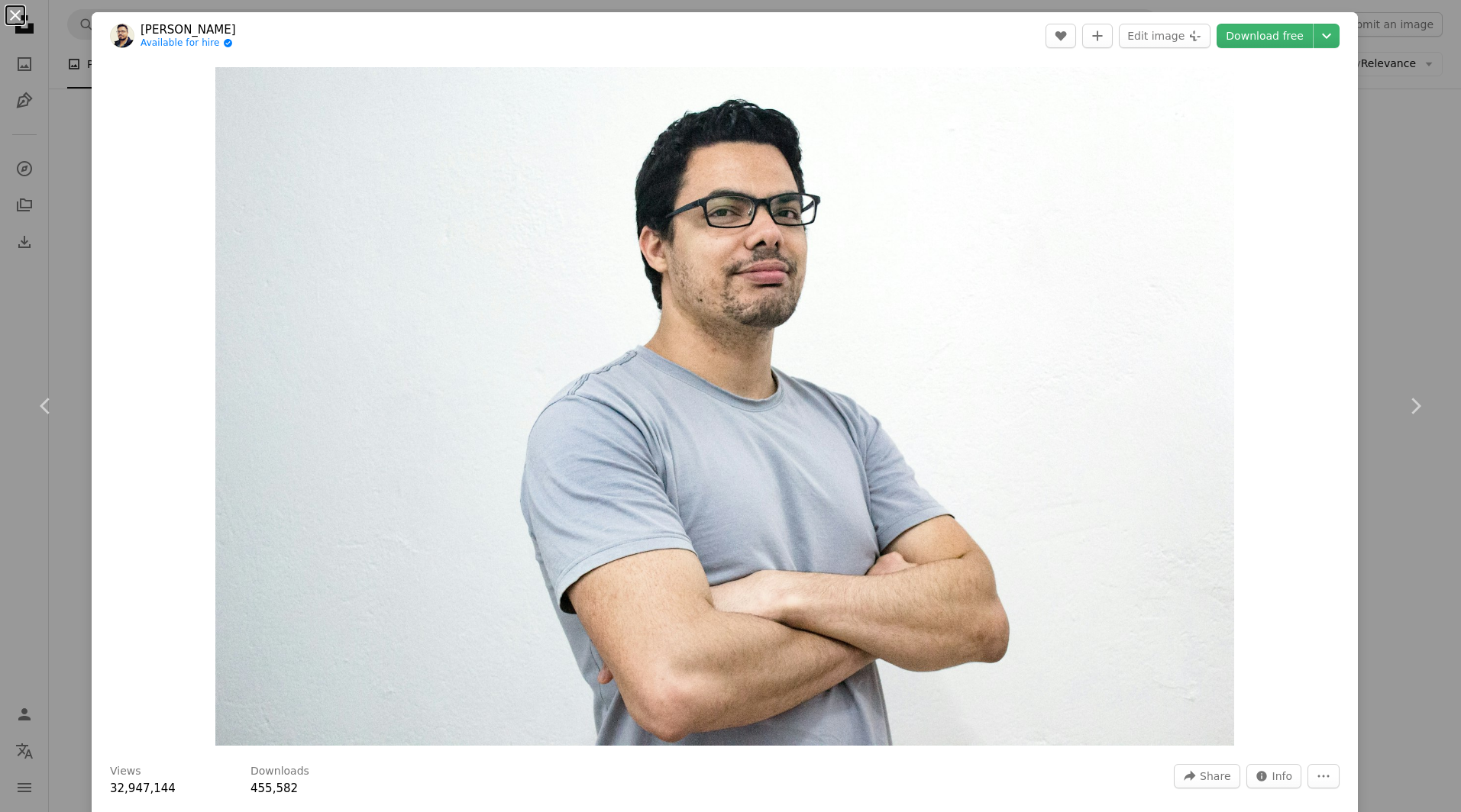
click at [15, 17] on button "An X shape" at bounding box center [16, 16] width 18 height 18
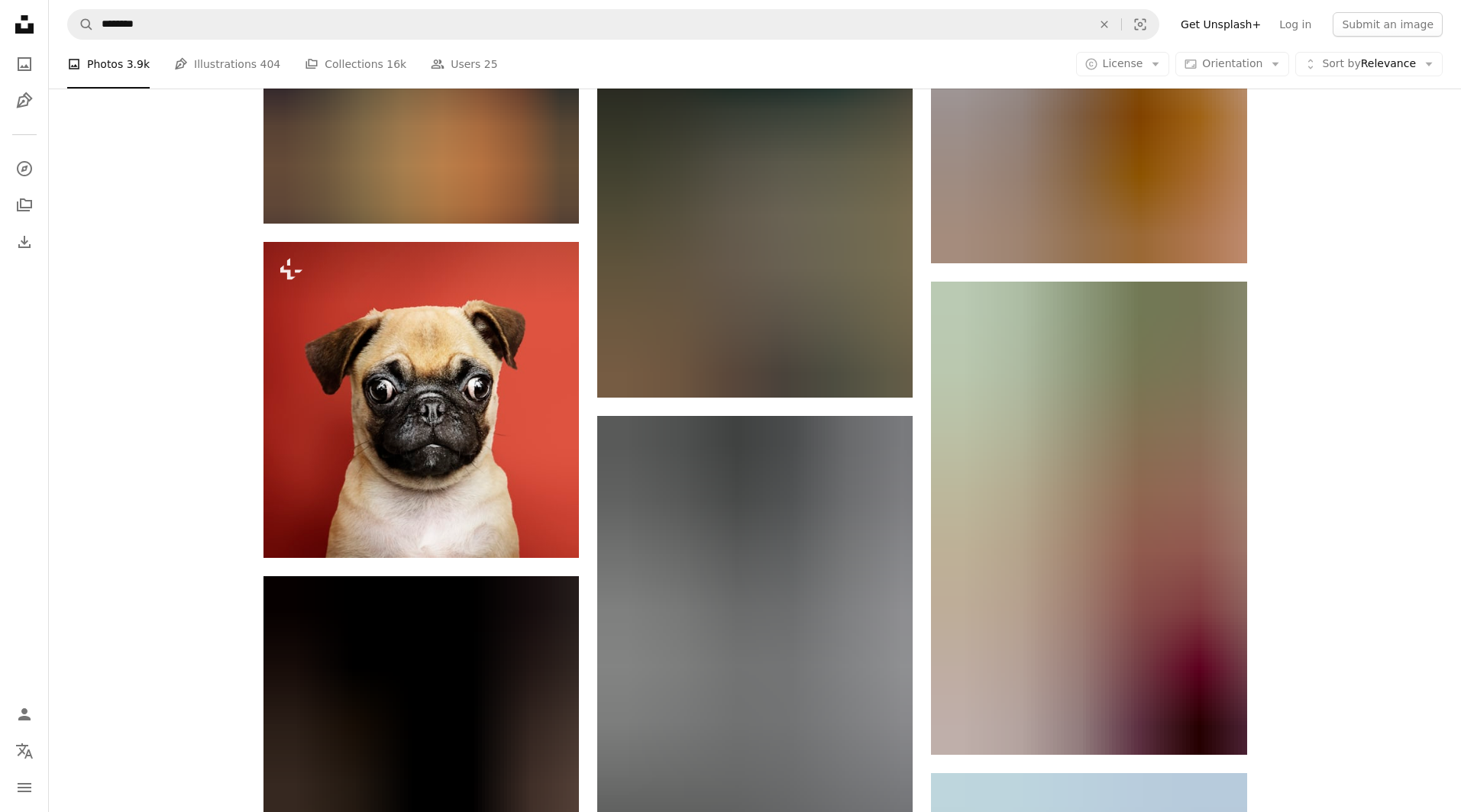
scroll to position [74778, 0]
